Goal: Find specific page/section: Find specific page/section

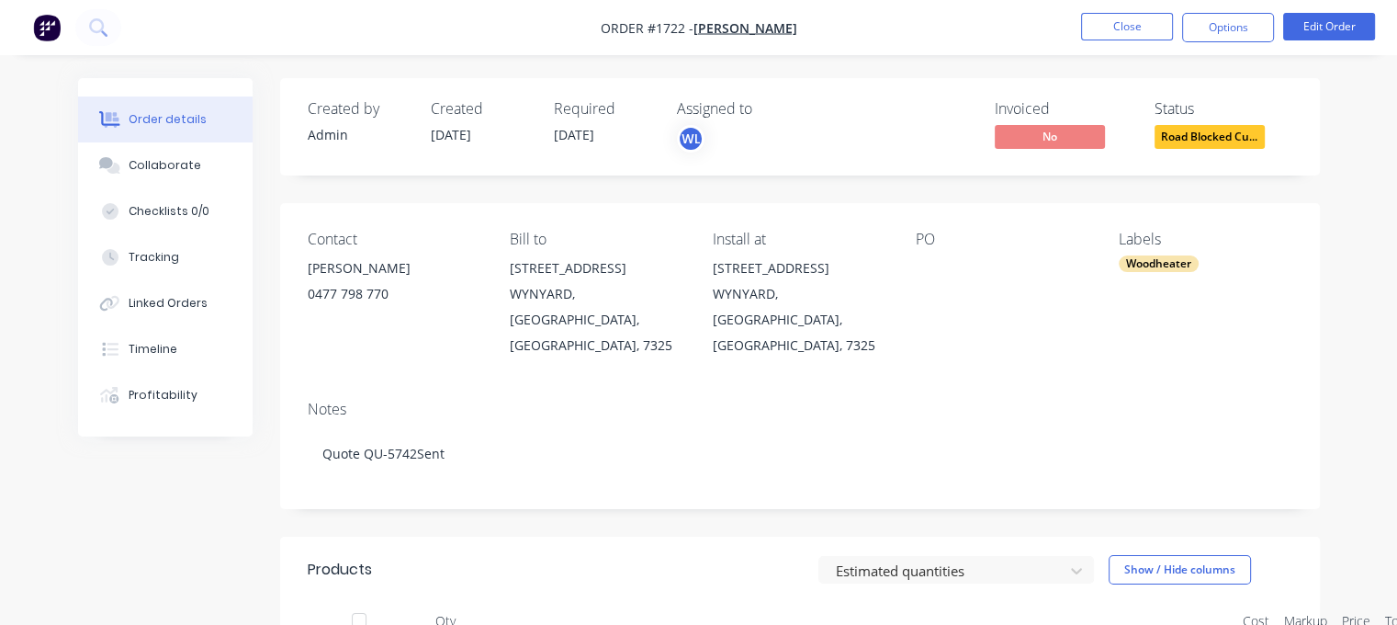
click at [1099, 27] on button "Close" at bounding box center [1127, 27] width 92 height 28
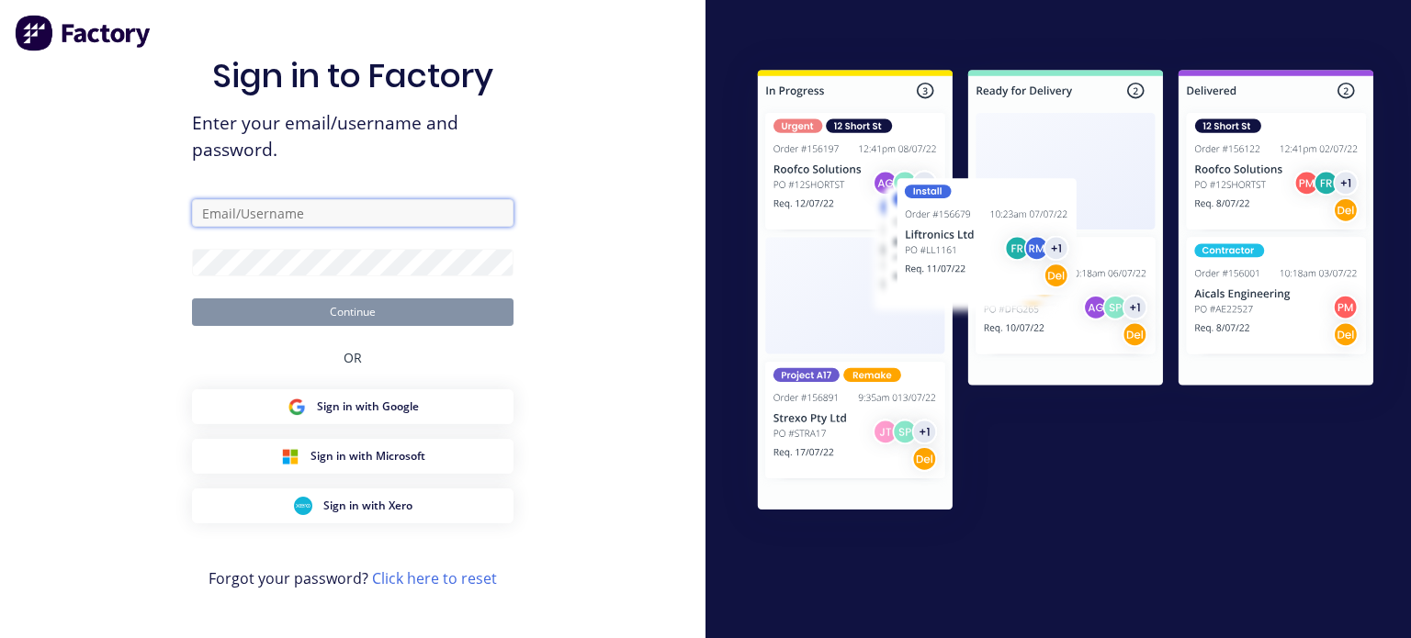
type input "[EMAIL_ADDRESS][DOMAIN_NAME]"
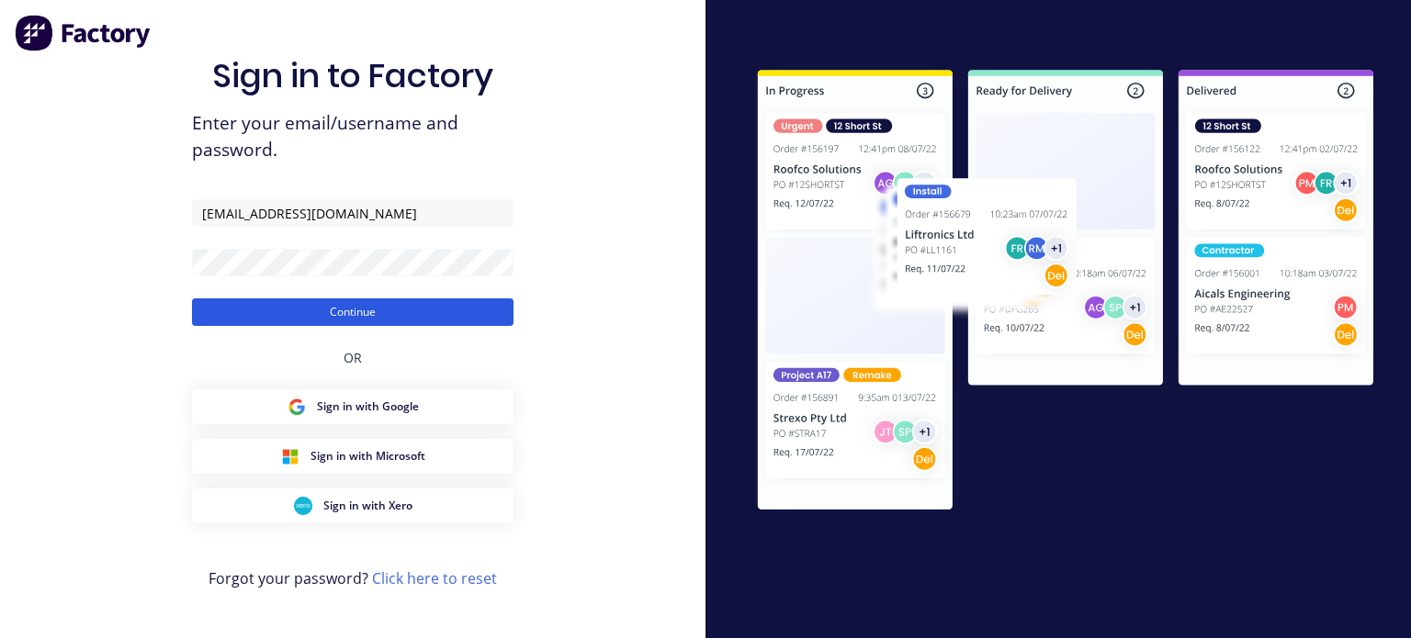
click at [355, 311] on button "Continue" at bounding box center [352, 313] width 321 height 28
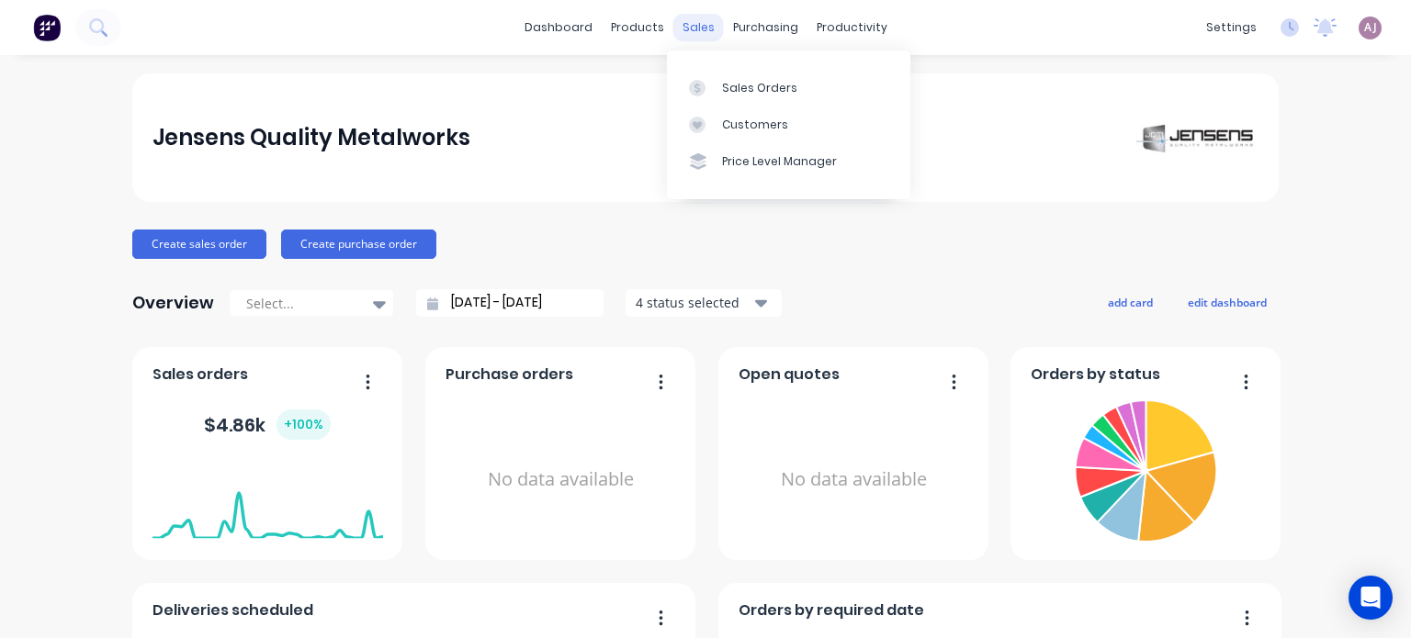
click at [693, 37] on div "sales" at bounding box center [698, 28] width 51 height 28
click at [709, 84] on div at bounding box center [703, 88] width 28 height 17
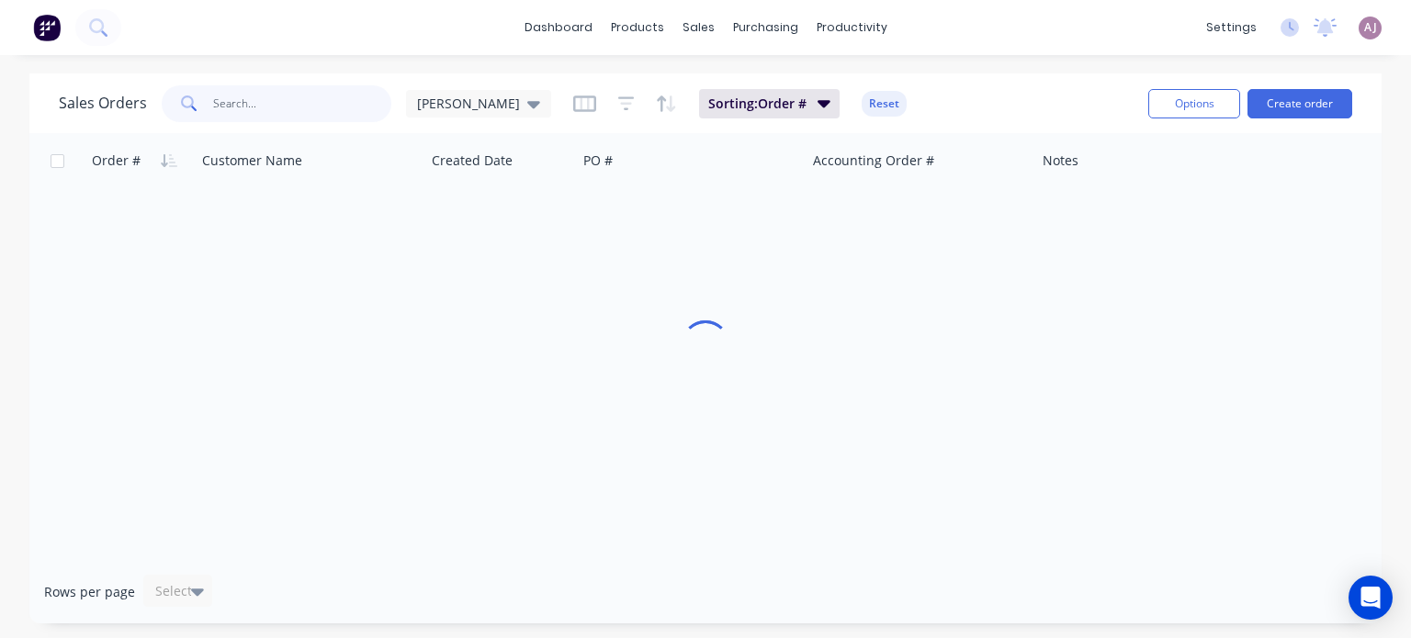
click at [290, 107] on input "text" at bounding box center [302, 103] width 179 height 37
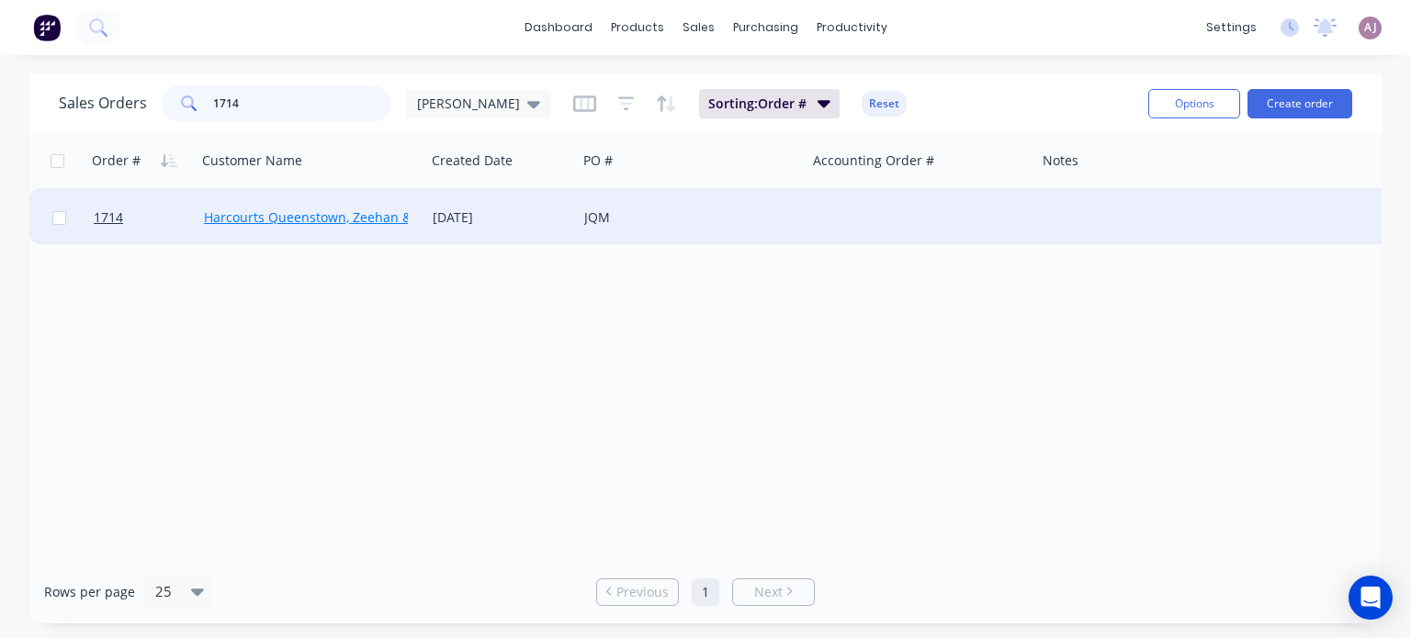
type input "1714"
click at [238, 209] on link "Harcourts Queenstown, Zeehan & Strahan" at bounding box center [361, 217] width 314 height 17
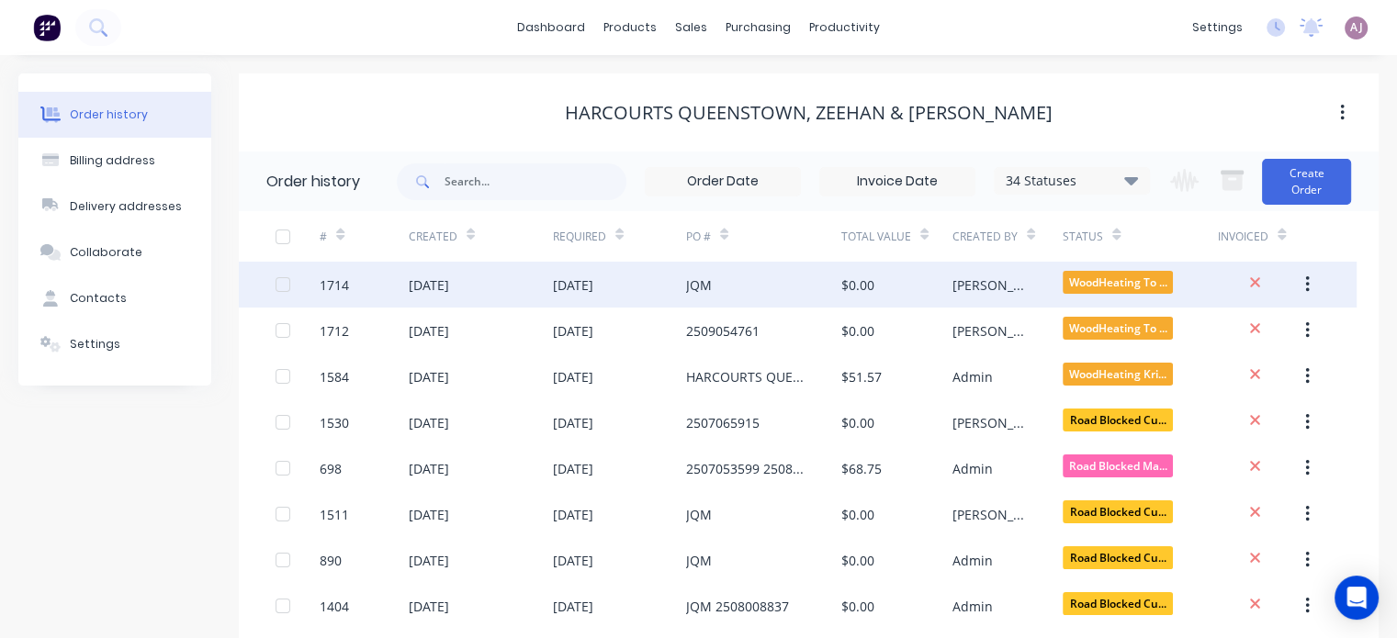
click at [449, 286] on div "25 Sep 2025" at bounding box center [429, 285] width 40 height 19
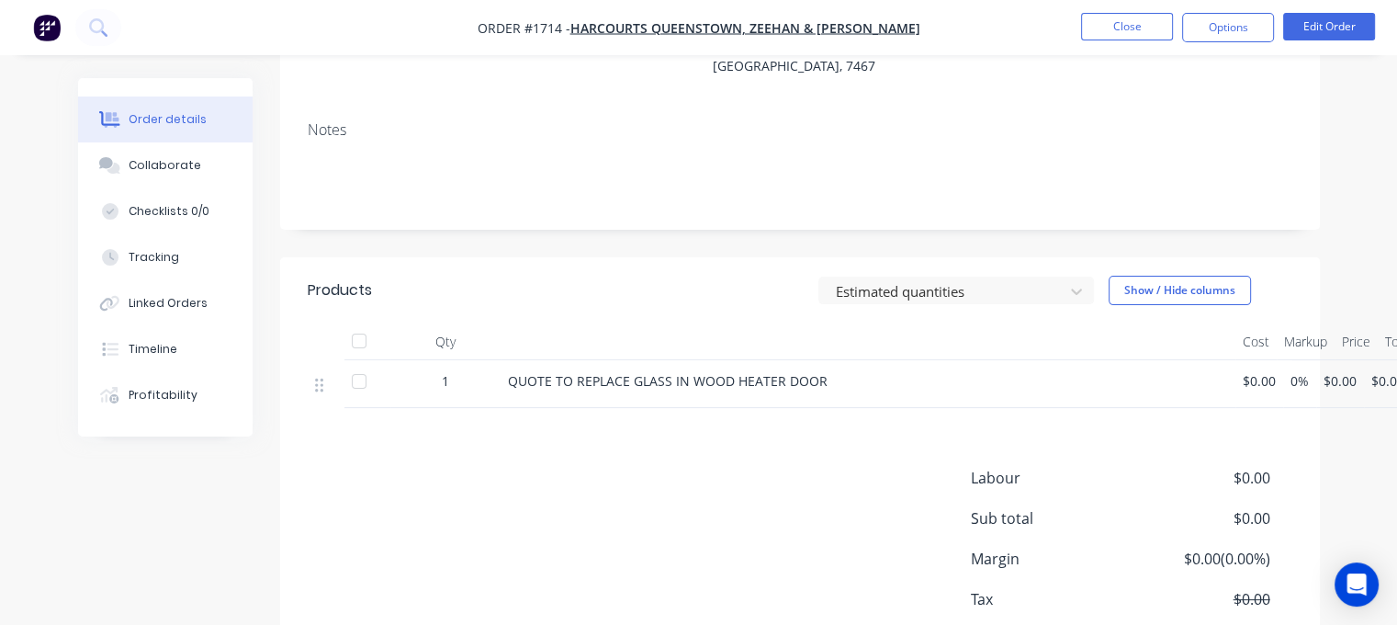
scroll to position [272, 0]
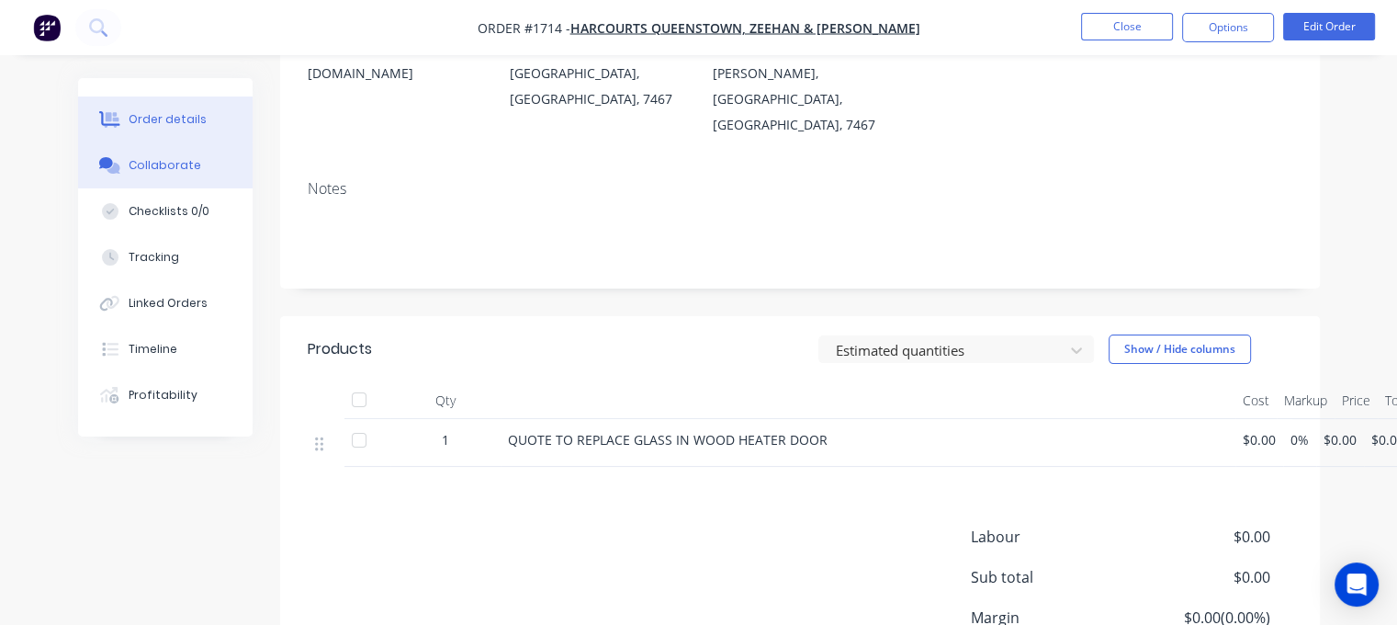
click at [163, 169] on div "Collaborate" at bounding box center [165, 165] width 73 height 17
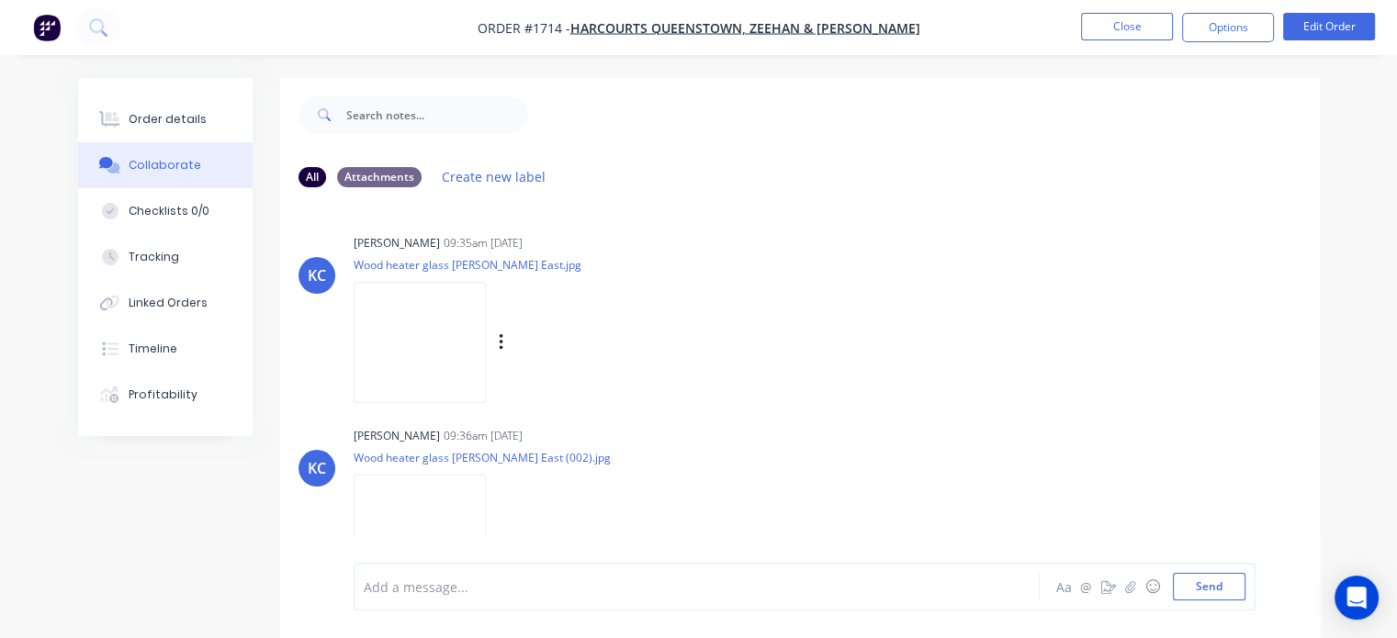
click at [423, 331] on img at bounding box center [420, 342] width 132 height 120
